Goal: Information Seeking & Learning: Learn about a topic

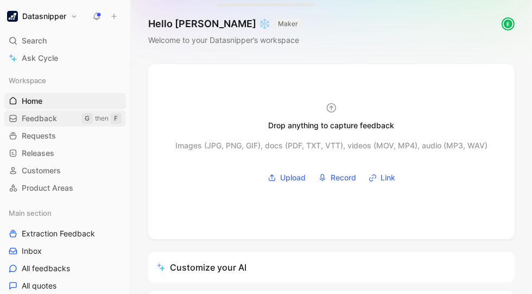
click at [39, 118] on span "Feedback" at bounding box center [39, 118] width 35 height 11
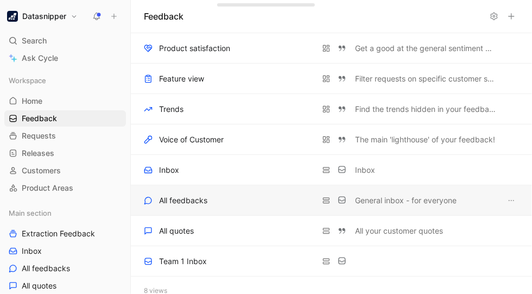
click at [186, 203] on div "All feedbacks" at bounding box center [183, 200] width 48 height 13
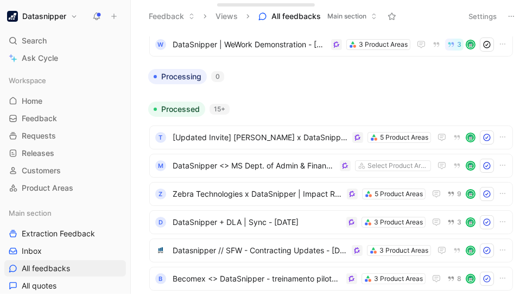
scroll to position [29, 0]
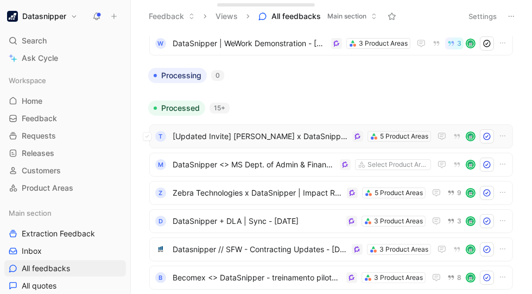
click at [296, 132] on span "[Updated Invite] [PERSON_NAME] x DataSnipper || Pricing & Next Steps - [DATE]" at bounding box center [260, 136] width 175 height 13
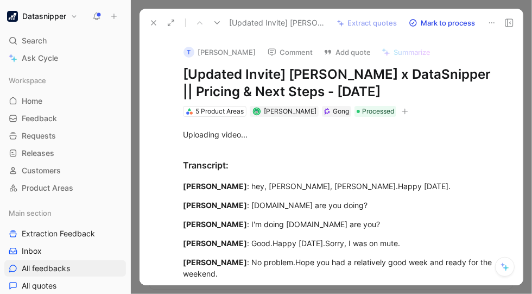
click at [155, 21] on icon at bounding box center [153, 22] width 9 height 9
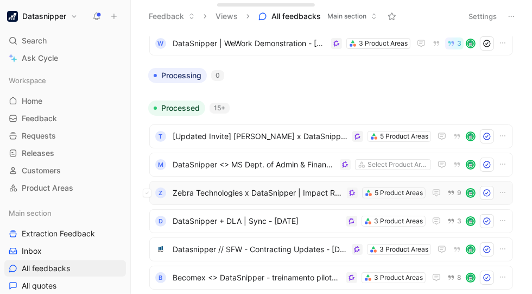
click at [294, 192] on span "Zebra Technologies x DataSnipper | Impact Review & Document Matching - [DATE]" at bounding box center [258, 192] width 170 height 13
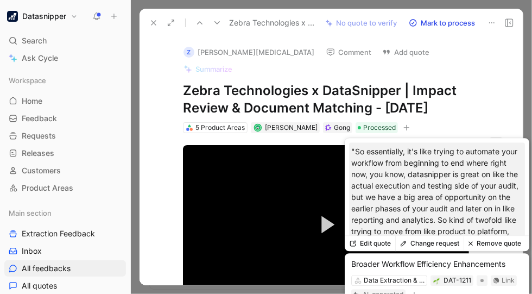
click at [494, 140] on icon "button" at bounding box center [497, 144] width 8 height 8
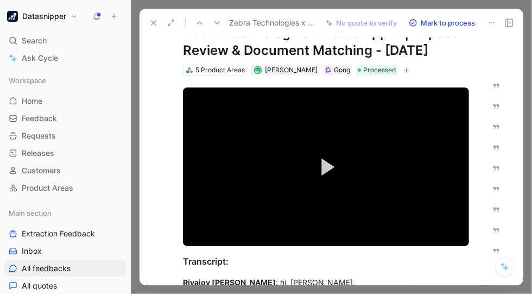
scroll to position [62, 0]
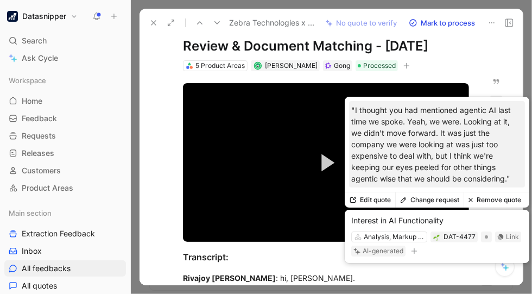
click at [436, 127] on p ""I thought you had mentioned agentic AI last time we spoke. Yeah, we were. Look…" at bounding box center [437, 144] width 172 height 80
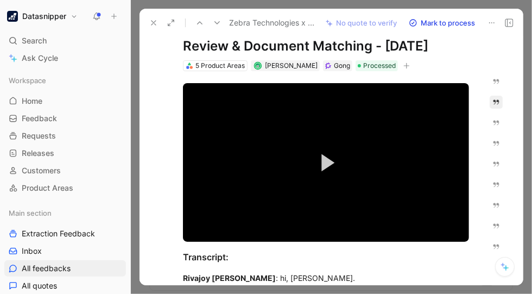
click at [490, 96] on button "button" at bounding box center [496, 102] width 13 height 13
